Goal: Task Accomplishment & Management: Complete application form

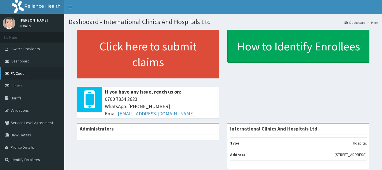
click at [12, 72] on link "PA Code" at bounding box center [32, 73] width 64 height 12
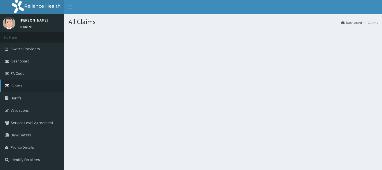
click at [21, 86] on span "Claims" at bounding box center [16, 85] width 11 height 5
click at [22, 85] on span "Claims" at bounding box center [16, 85] width 11 height 5
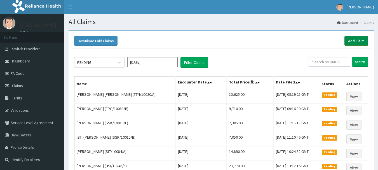
click at [357, 39] on link "Add Claim" at bounding box center [357, 41] width 24 height 10
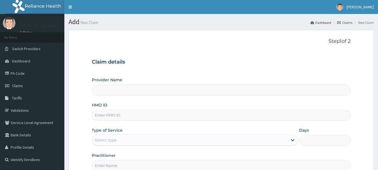
type input "International Clinics And Hospitals Ltd"
click at [182, 92] on input "International Clinics And Hospitals Ltd" at bounding box center [221, 90] width 259 height 11
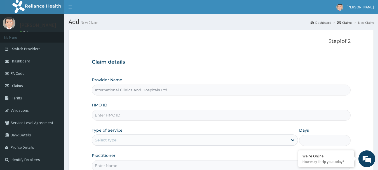
click at [184, 114] on input "HMO ID" at bounding box center [221, 115] width 259 height 11
type input "TOO/10244/A"
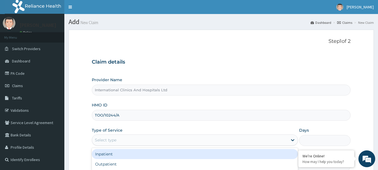
click at [153, 139] on div "Select type" at bounding box center [190, 139] width 196 height 9
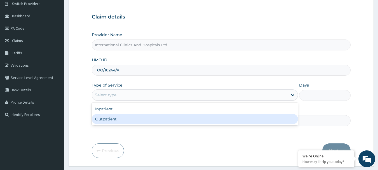
scroll to position [56, 0]
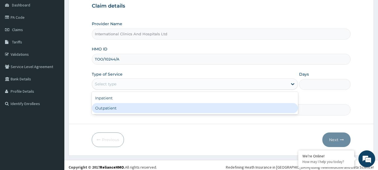
click at [165, 109] on div "Outpatient" at bounding box center [195, 108] width 206 height 10
type input "1"
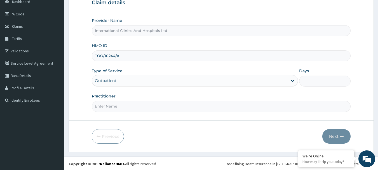
scroll to position [60, 0]
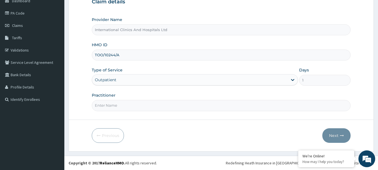
click at [174, 104] on input "Practitioner" at bounding box center [221, 105] width 259 height 11
type input "[PERSON_NAME]"
click at [340, 134] on button "Next" at bounding box center [336, 135] width 28 height 15
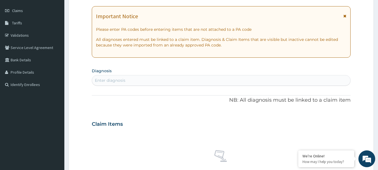
scroll to position [144, 0]
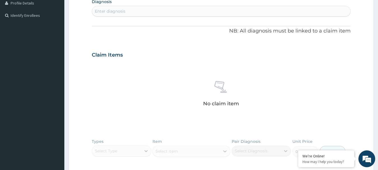
click at [244, 10] on div "Enter diagnosis" at bounding box center [221, 11] width 259 height 9
type input "CHRONIC"
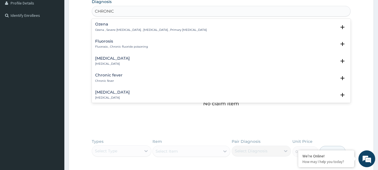
click at [153, 29] on p "Ozena , Severe [MEDICAL_DATA] , [MEDICAL_DATA] , Primary [MEDICAL_DATA]" at bounding box center [151, 30] width 112 height 4
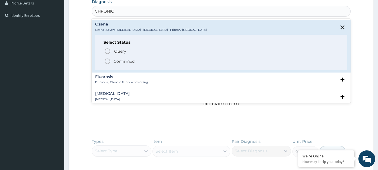
click at [108, 62] on icon "status option filled" at bounding box center [107, 61] width 7 height 7
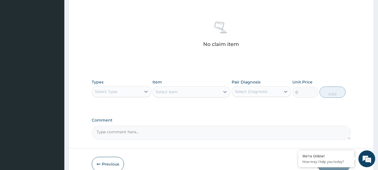
scroll to position [228, 0]
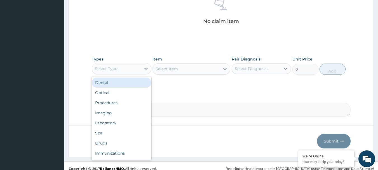
click at [138, 68] on div "Select Type" at bounding box center [116, 68] width 49 height 9
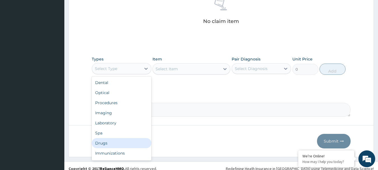
click at [117, 141] on div "Drugs" at bounding box center [122, 143] width 60 height 10
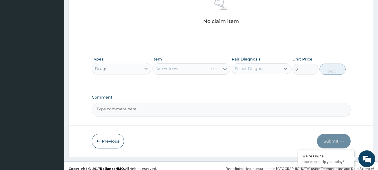
click at [188, 67] on div "Select Item" at bounding box center [192, 68] width 78 height 11
click at [202, 69] on div "Select Item" at bounding box center [192, 68] width 78 height 11
click at [201, 69] on div "Select Item" at bounding box center [192, 68] width 78 height 11
click at [225, 68] on div "Select Item" at bounding box center [192, 68] width 78 height 11
click at [224, 68] on div "Select Item" at bounding box center [192, 68] width 78 height 11
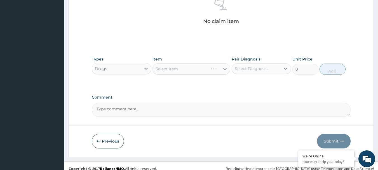
click at [205, 67] on div "Select Item" at bounding box center [192, 68] width 78 height 11
click at [225, 68] on div "Select Item" at bounding box center [192, 68] width 78 height 11
click at [225, 69] on div "Select Item" at bounding box center [192, 68] width 78 height 11
click at [212, 68] on div "Select Item" at bounding box center [192, 68] width 78 height 11
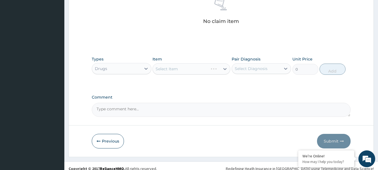
click at [212, 68] on div "Select Item" at bounding box center [192, 68] width 78 height 11
click at [214, 69] on div "Select Item" at bounding box center [192, 68] width 78 height 11
click at [224, 69] on div "Select Item" at bounding box center [192, 68] width 78 height 11
click at [225, 68] on icon at bounding box center [225, 69] width 6 height 6
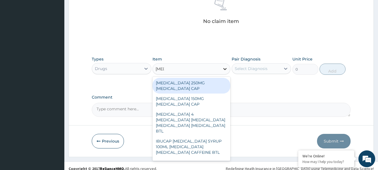
type input "FLUC"
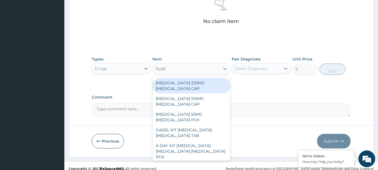
click at [188, 87] on div "[MEDICAL_DATA] 250MG [MEDICAL_DATA] CAP" at bounding box center [192, 86] width 78 height 16
type input "3120"
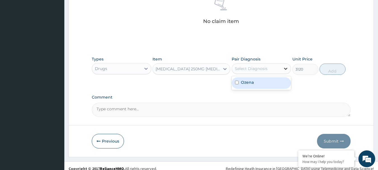
click at [282, 69] on div at bounding box center [286, 69] width 10 height 10
click at [256, 83] on div "Ozena" at bounding box center [262, 82] width 60 height 11
checkbox input "true"
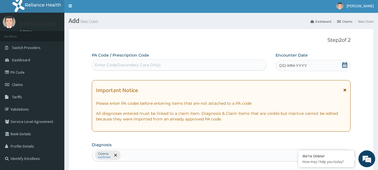
scroll to position [0, 0]
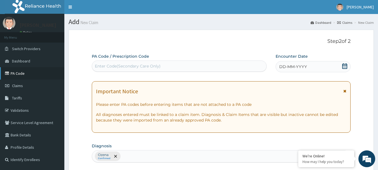
click at [24, 73] on link "PA Code" at bounding box center [32, 73] width 64 height 12
